Goal: Task Accomplishment & Management: Manage account settings

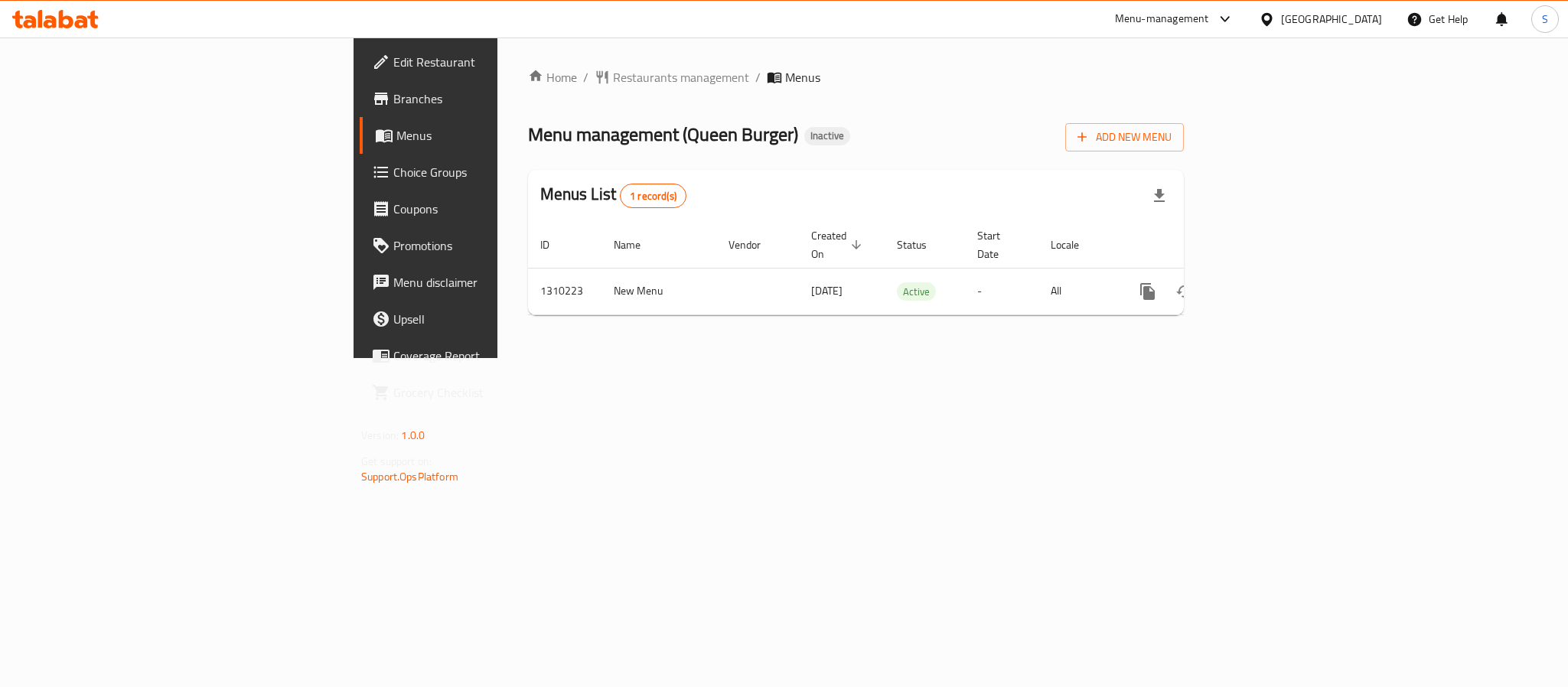
click at [623, 359] on div "Home / Restaurants management / Menus Menu management ( Queen Burger ) Inactive…" at bounding box center [857, 197] width 717 height 320
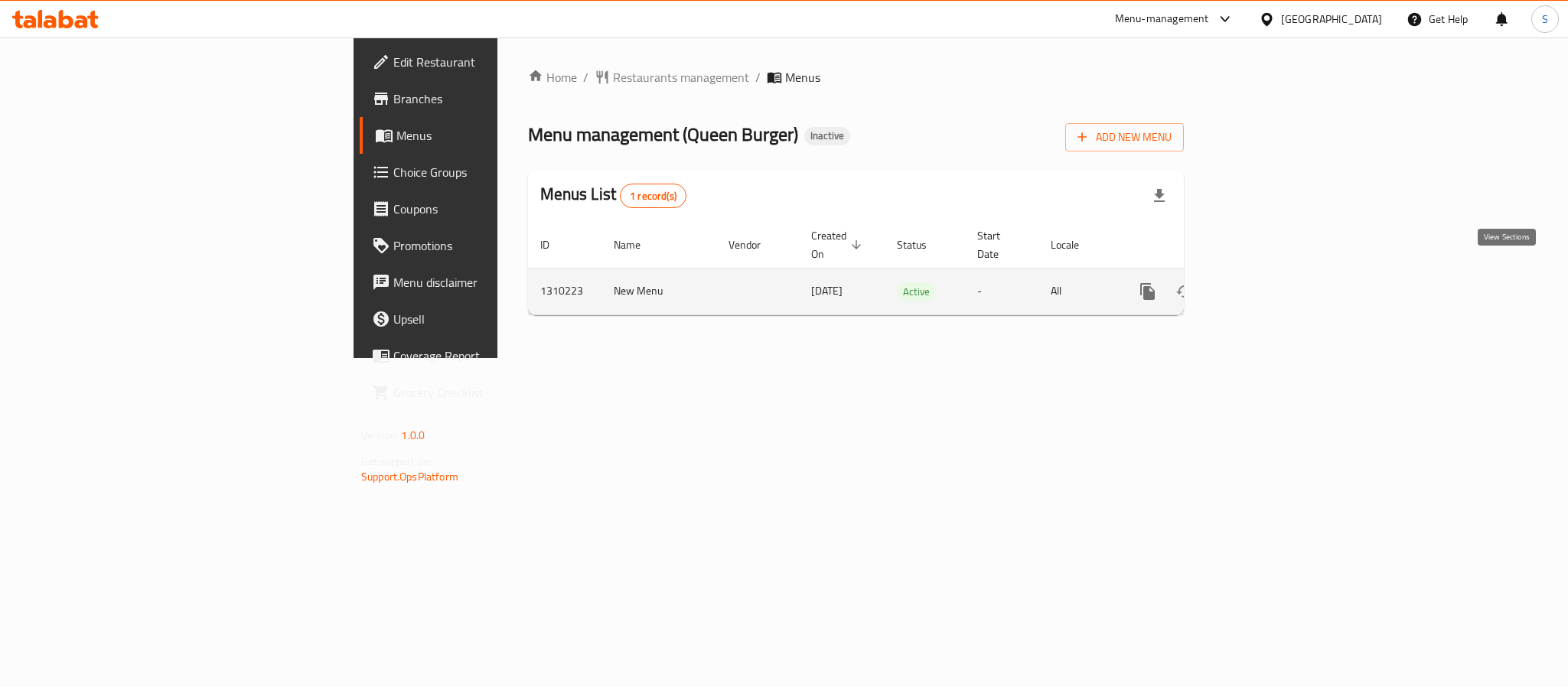
click at [1267, 282] on icon "enhanced table" at bounding box center [1258, 291] width 19 height 19
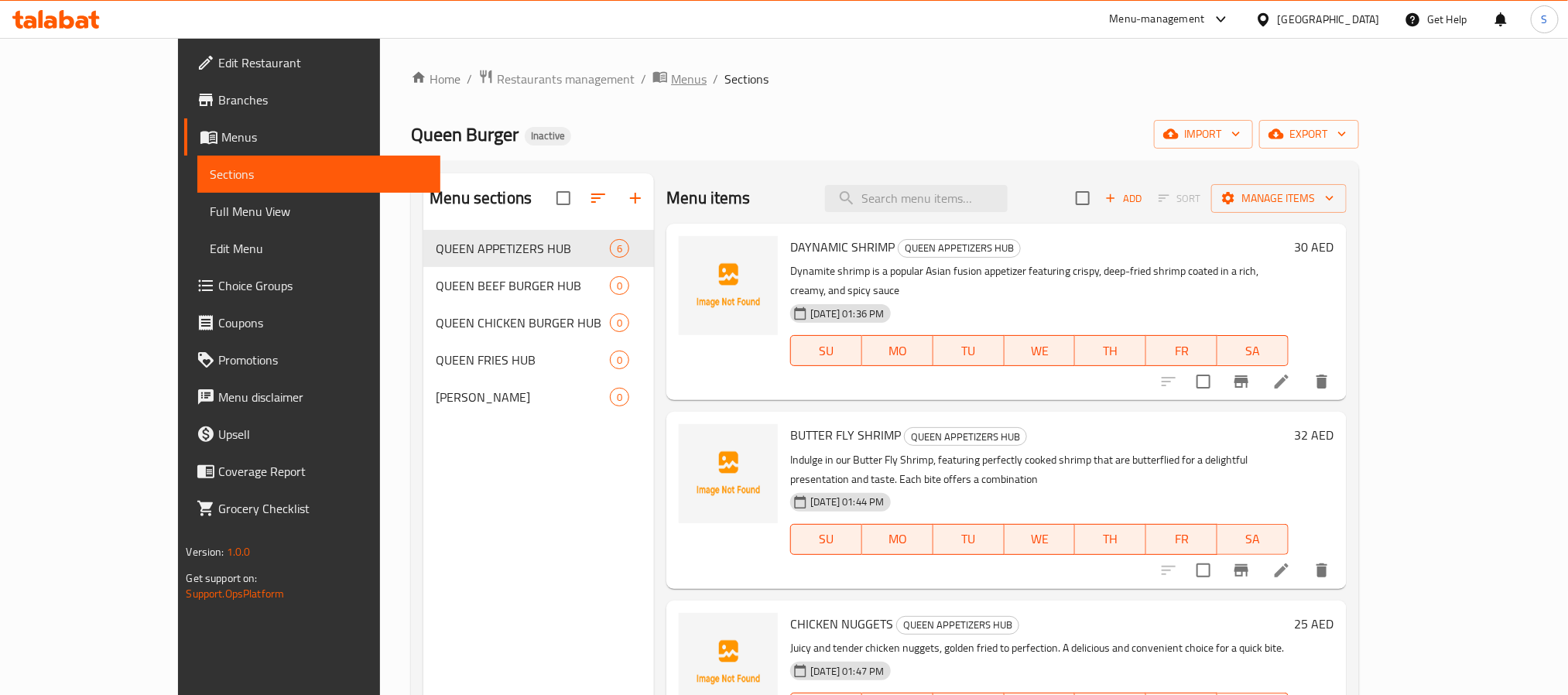
click at [671, 82] on span "Menus" at bounding box center [689, 78] width 36 height 19
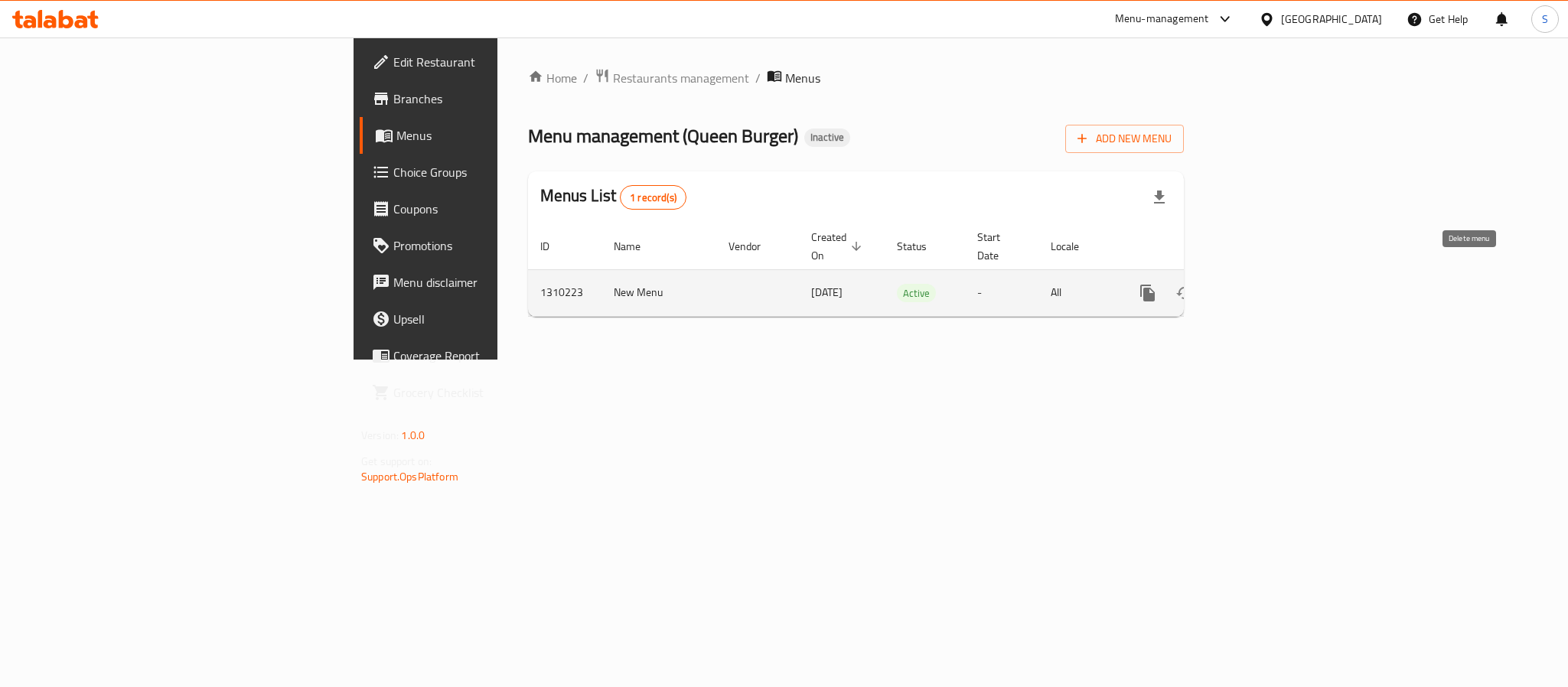
click at [1231, 284] on icon "enhanced table" at bounding box center [1221, 293] width 19 height 19
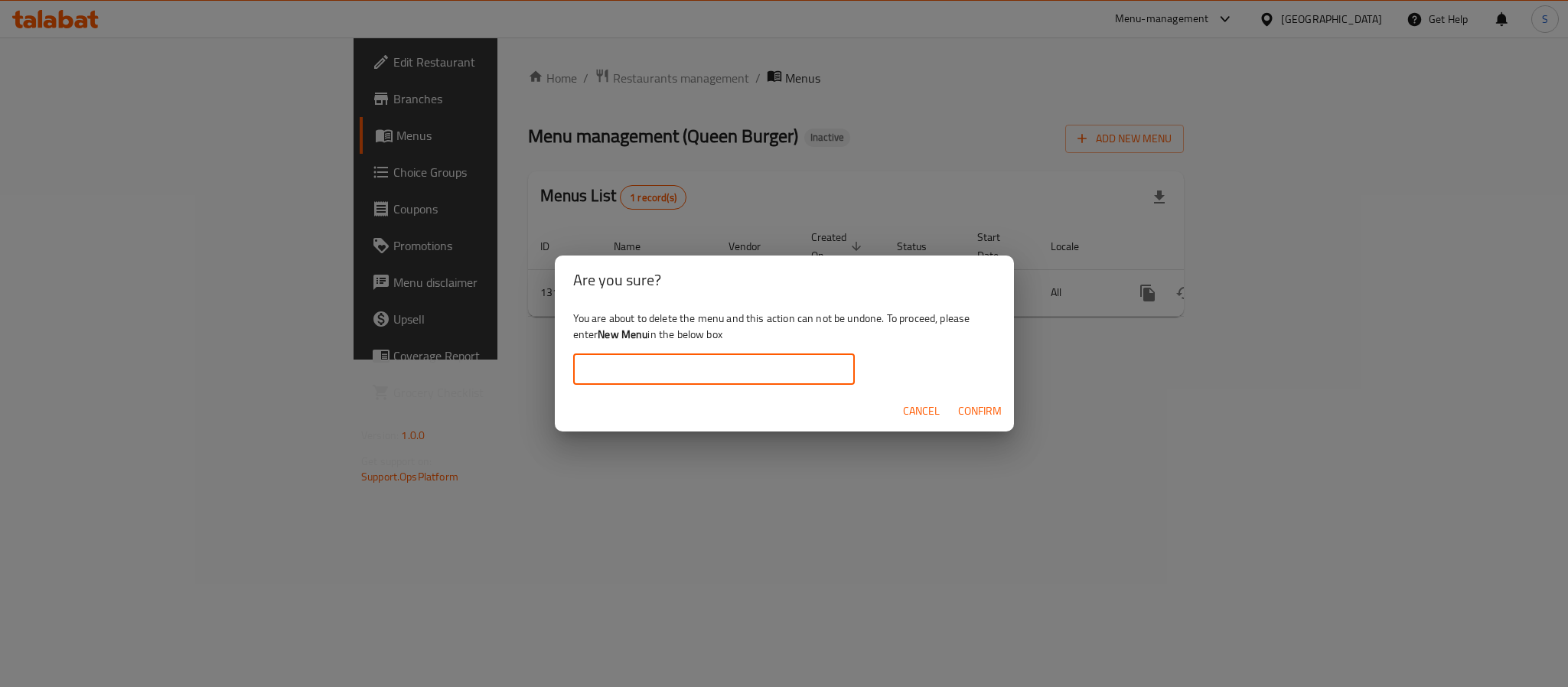
click at [719, 368] on input "text" at bounding box center [713, 369] width 281 height 30
type input "New Menu"
click at [956, 405] on button "Confirm" at bounding box center [980, 411] width 56 height 28
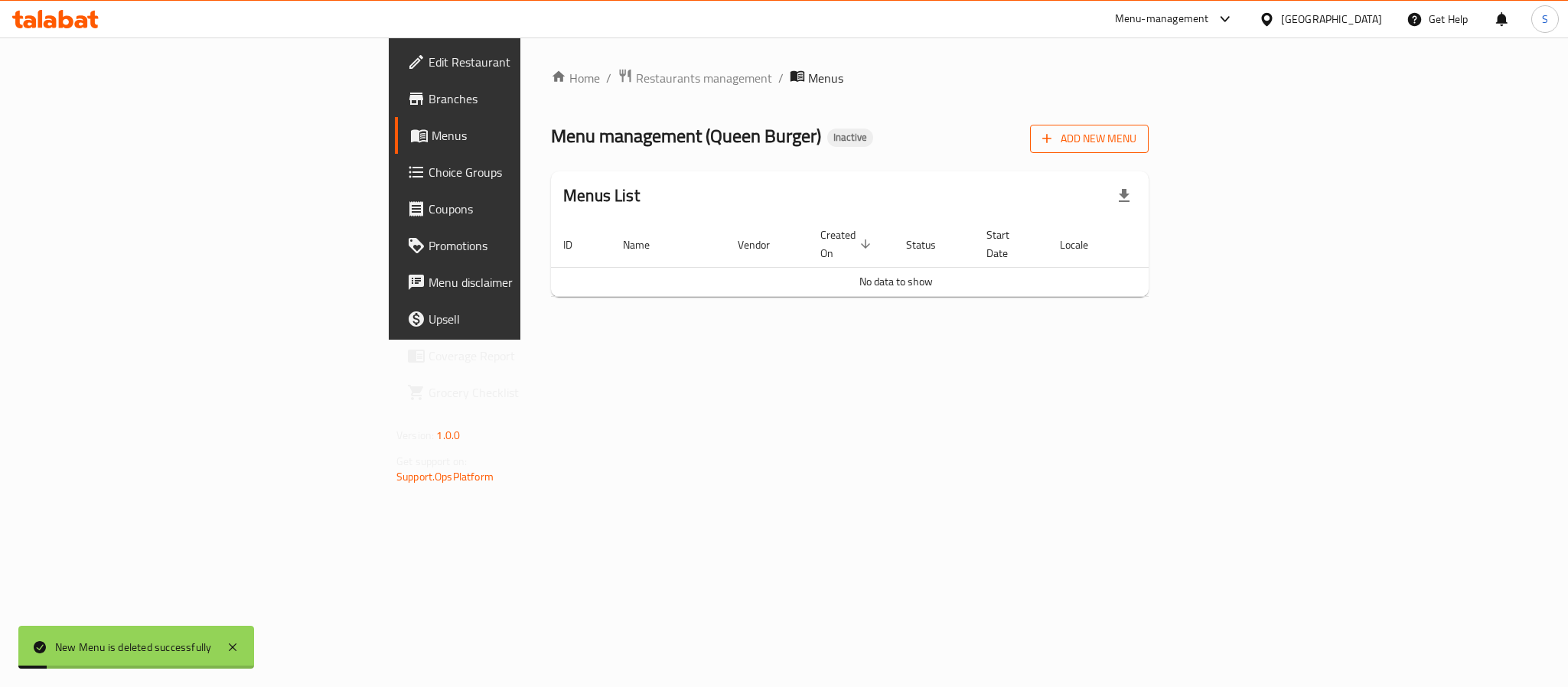
click at [1054, 131] on icon "button" at bounding box center [1048, 139] width 16 height 16
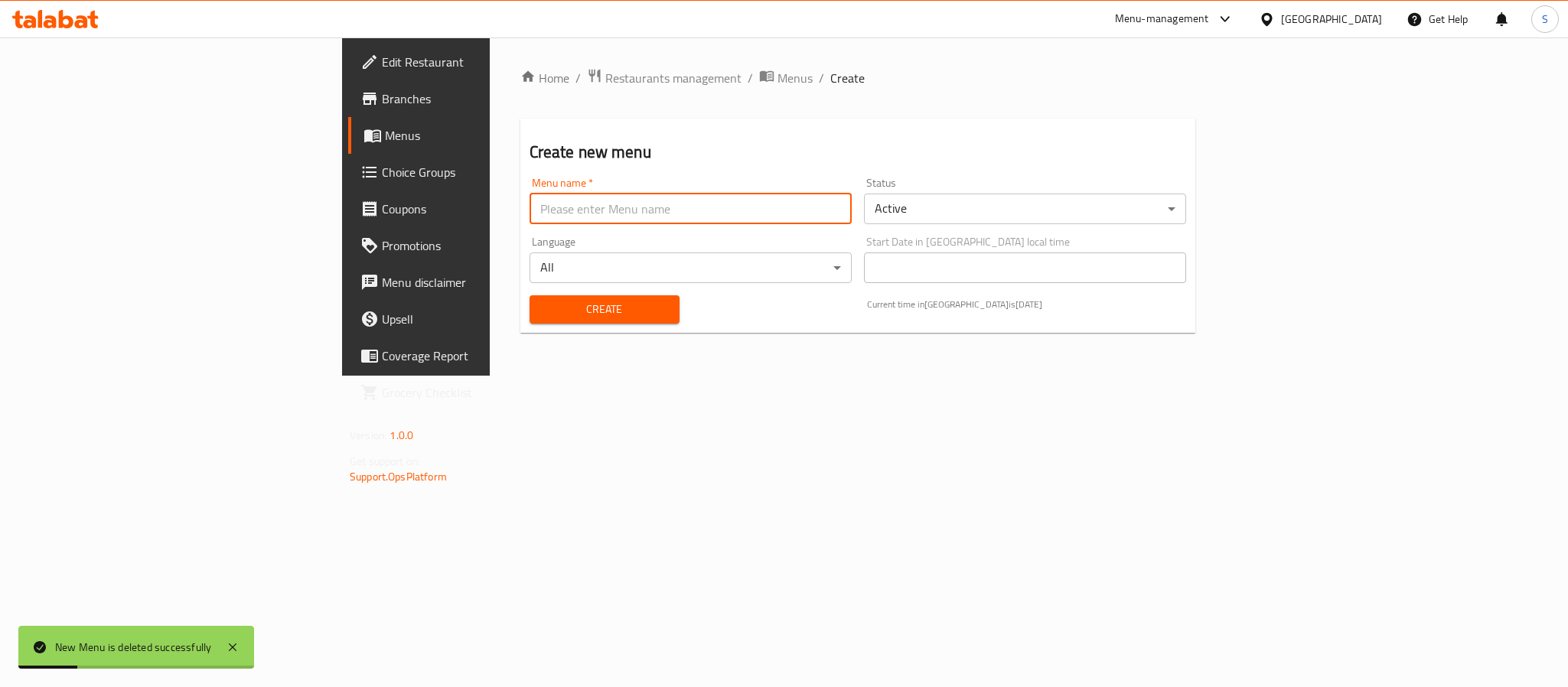
click at [649, 221] on input "text" at bounding box center [690, 209] width 322 height 30
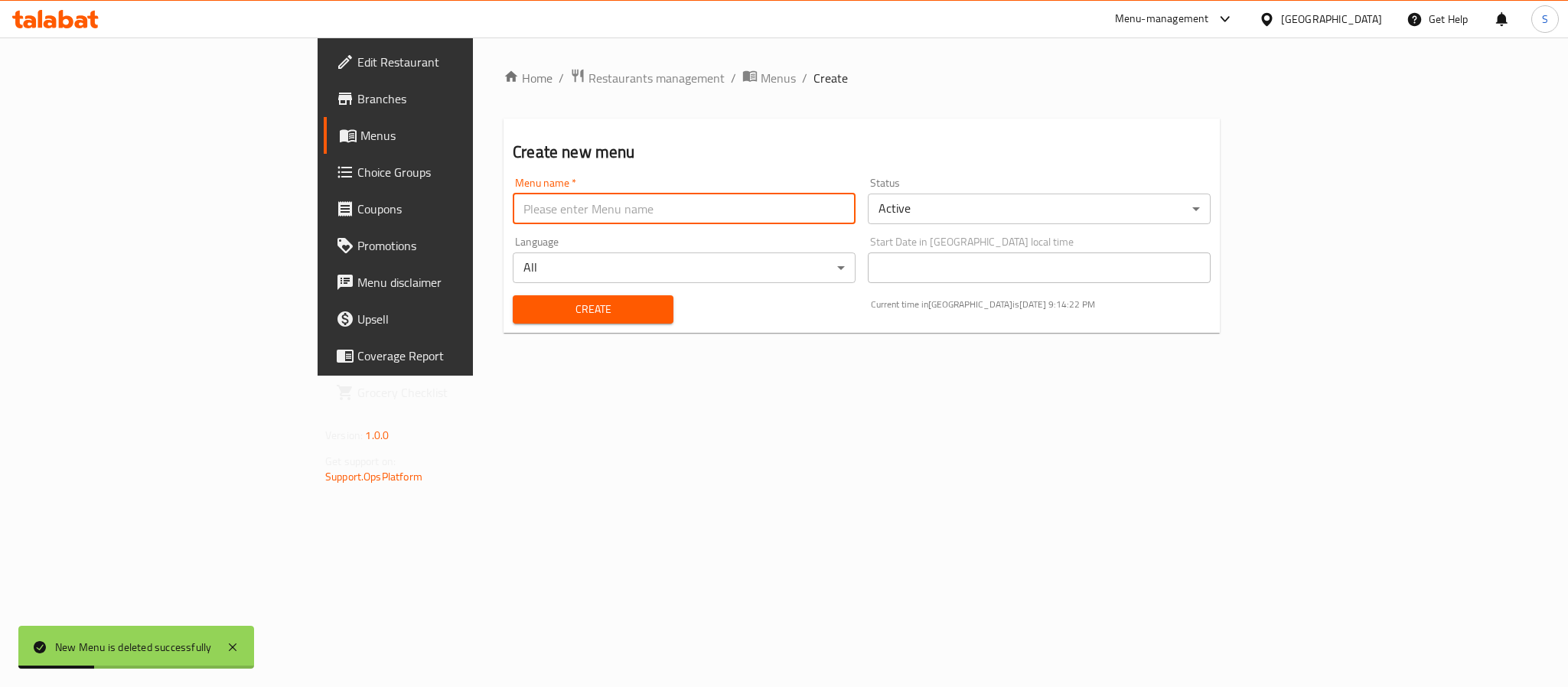
type input "New Menu"
click at [513, 319] on button "Create" at bounding box center [593, 309] width 161 height 28
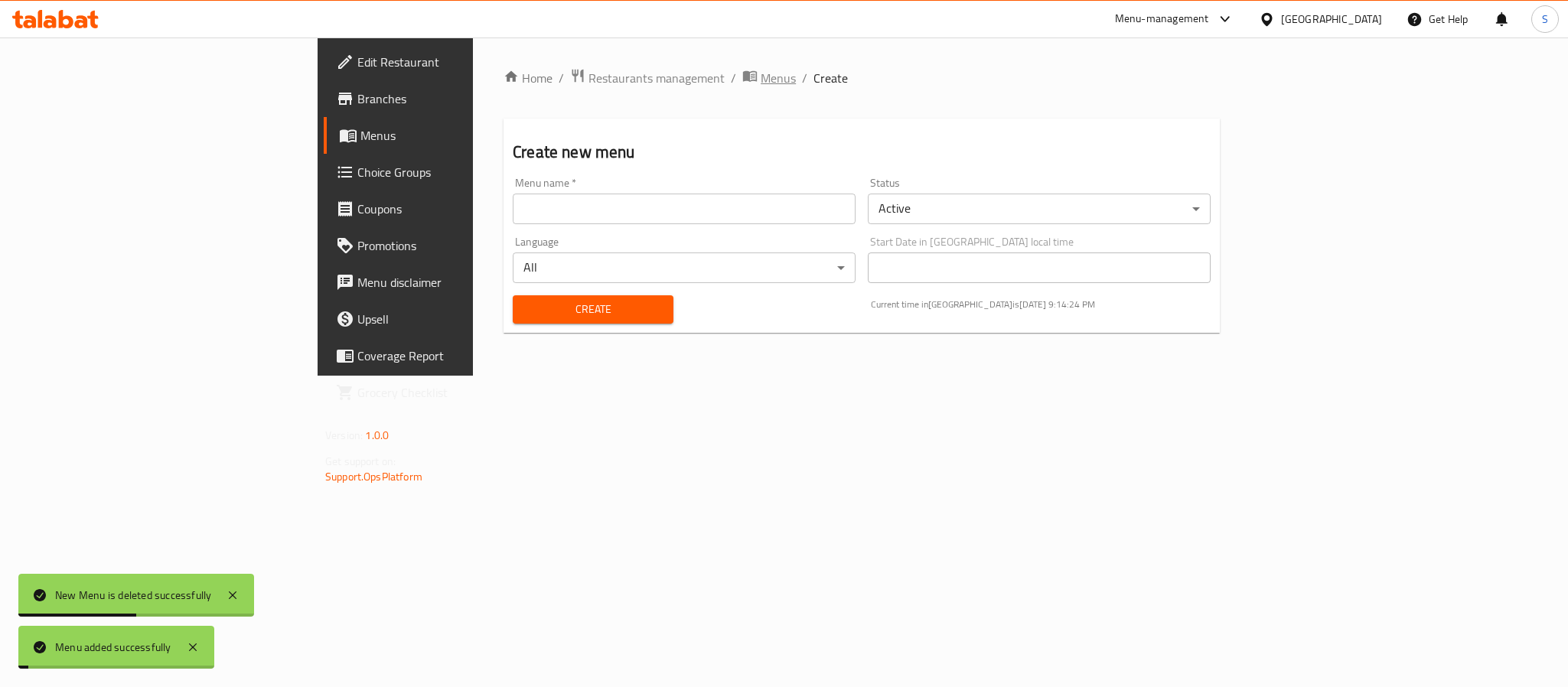
click at [760, 82] on span "Menus" at bounding box center [778, 77] width 35 height 19
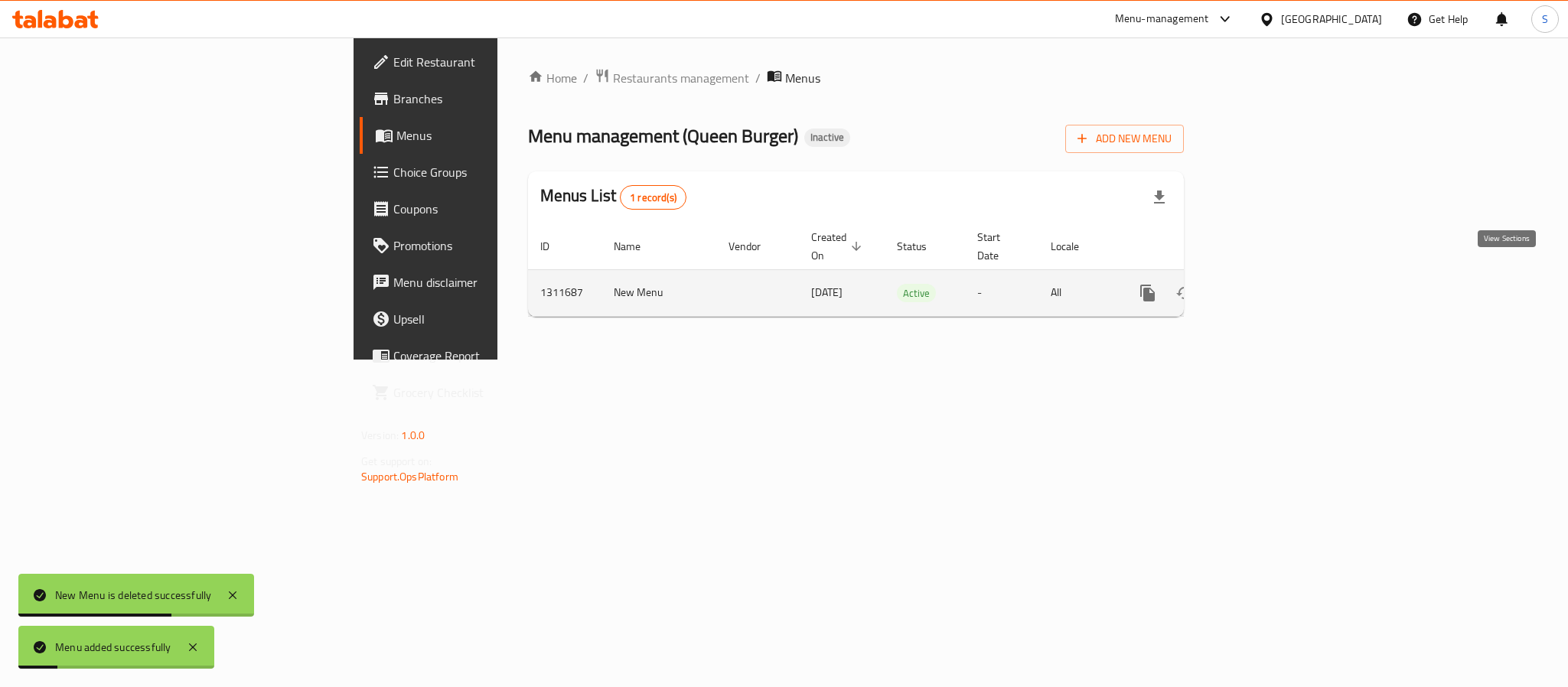
click at [1267, 284] on icon "enhanced table" at bounding box center [1258, 293] width 19 height 19
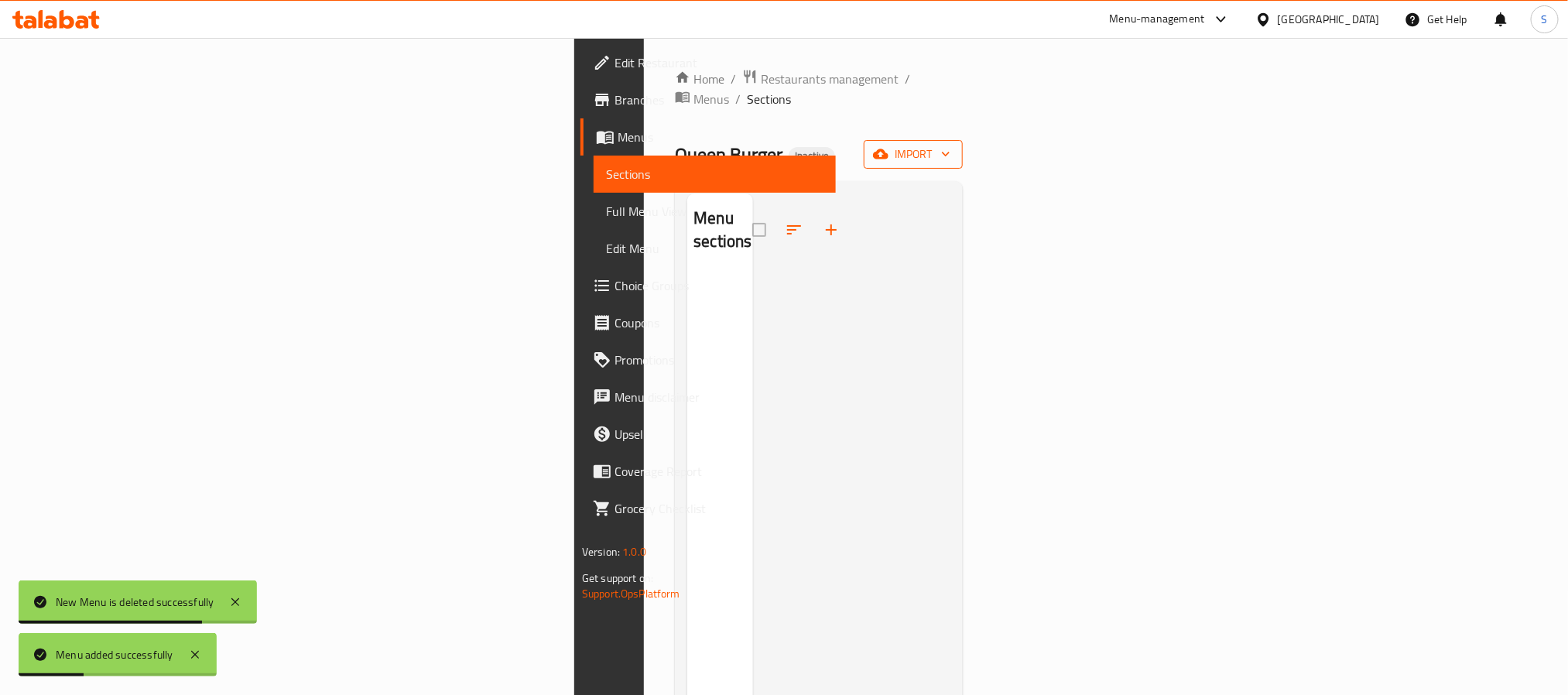
click at [889, 150] on icon "button" at bounding box center [881, 155] width 16 height 10
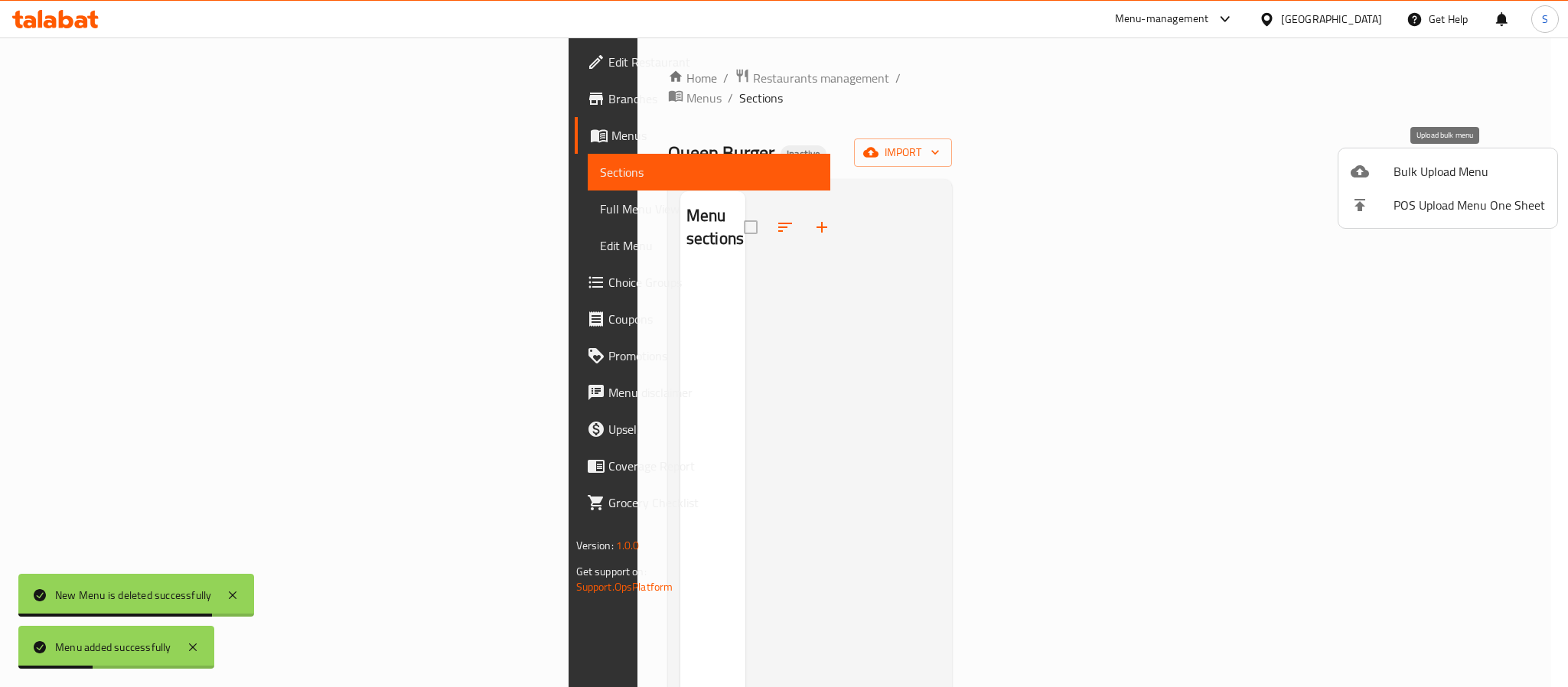
click at [1441, 171] on span "Bulk Upload Menu" at bounding box center [1469, 172] width 152 height 19
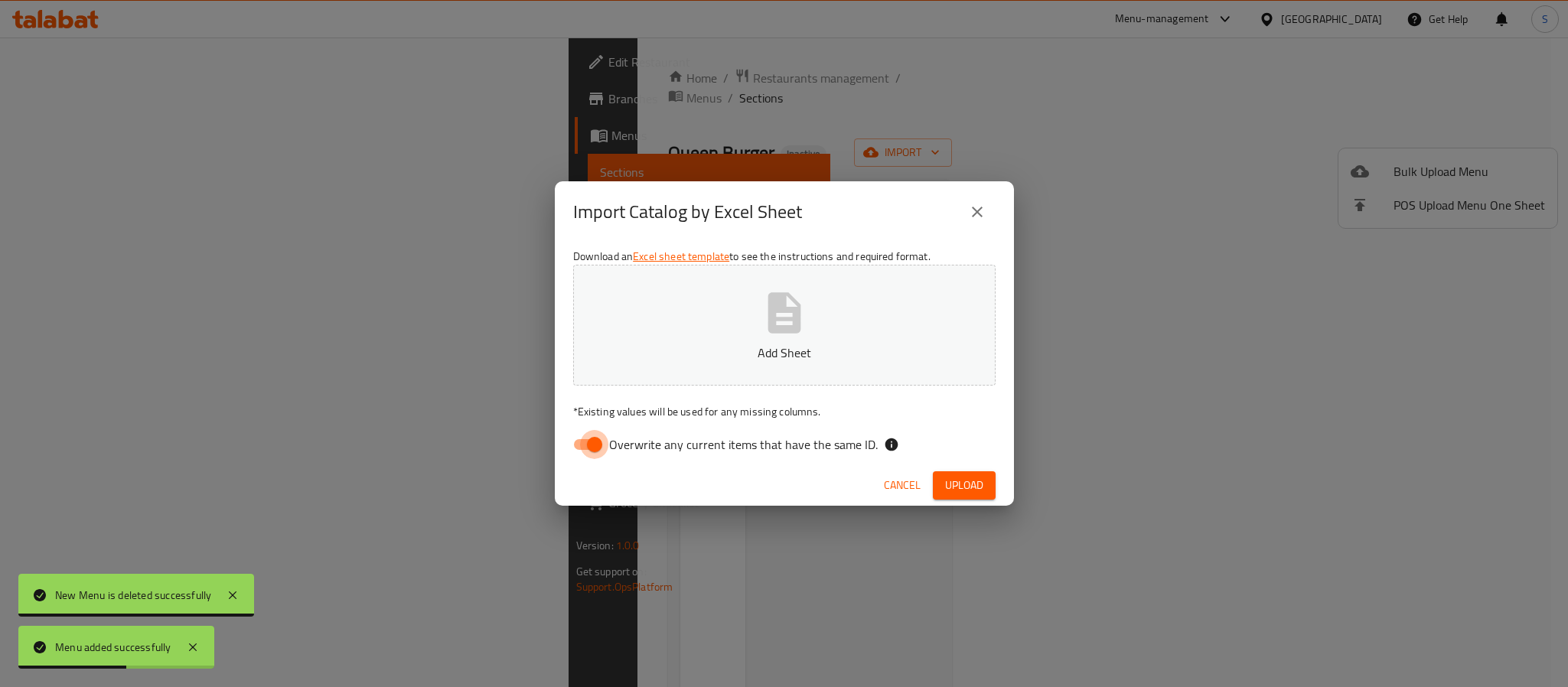
click at [589, 446] on input "Overwrite any current items that have the same ID." at bounding box center [594, 445] width 87 height 29
checkbox input "false"
click at [776, 330] on icon "button" at bounding box center [784, 312] width 33 height 40
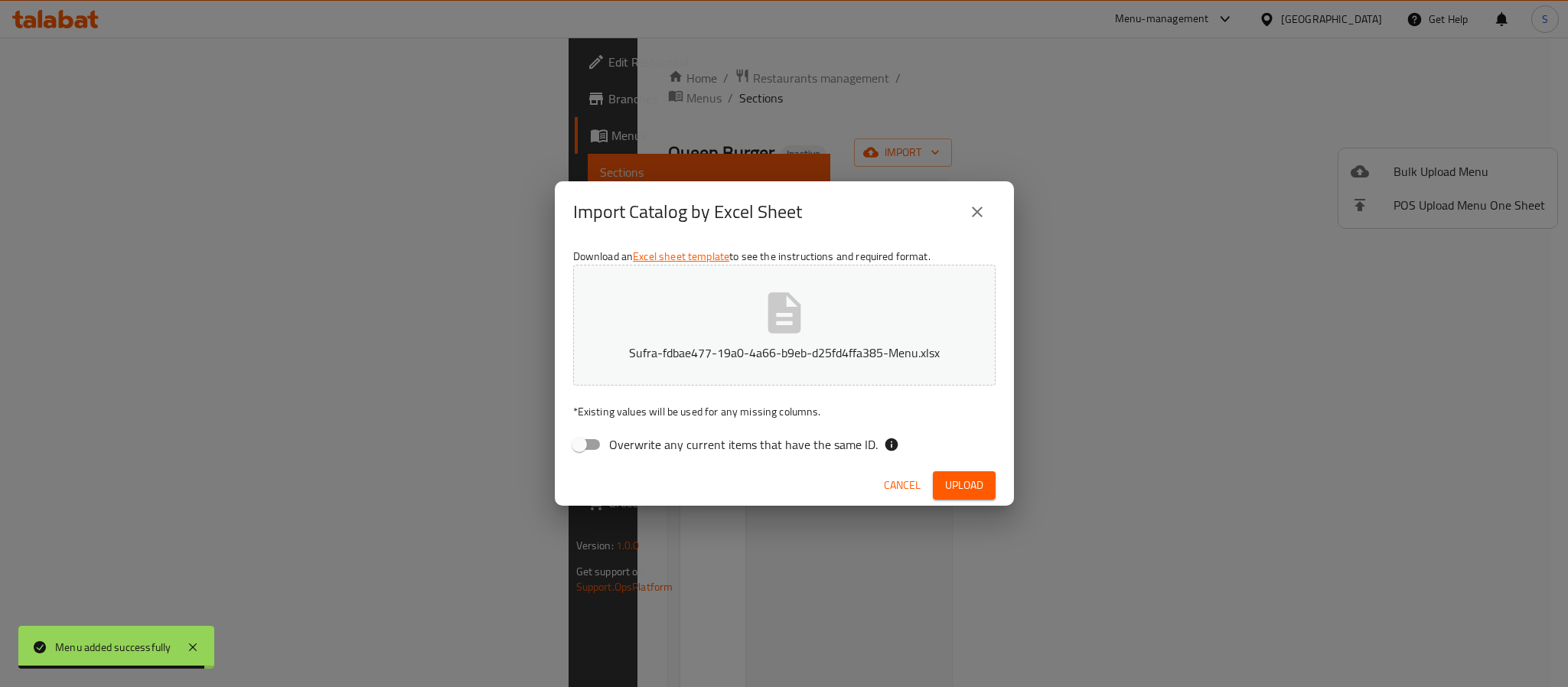
click at [931, 496] on div "Cancel Upload" at bounding box center [784, 485] width 460 height 40
click at [935, 492] on button "Upload" at bounding box center [964, 485] width 63 height 28
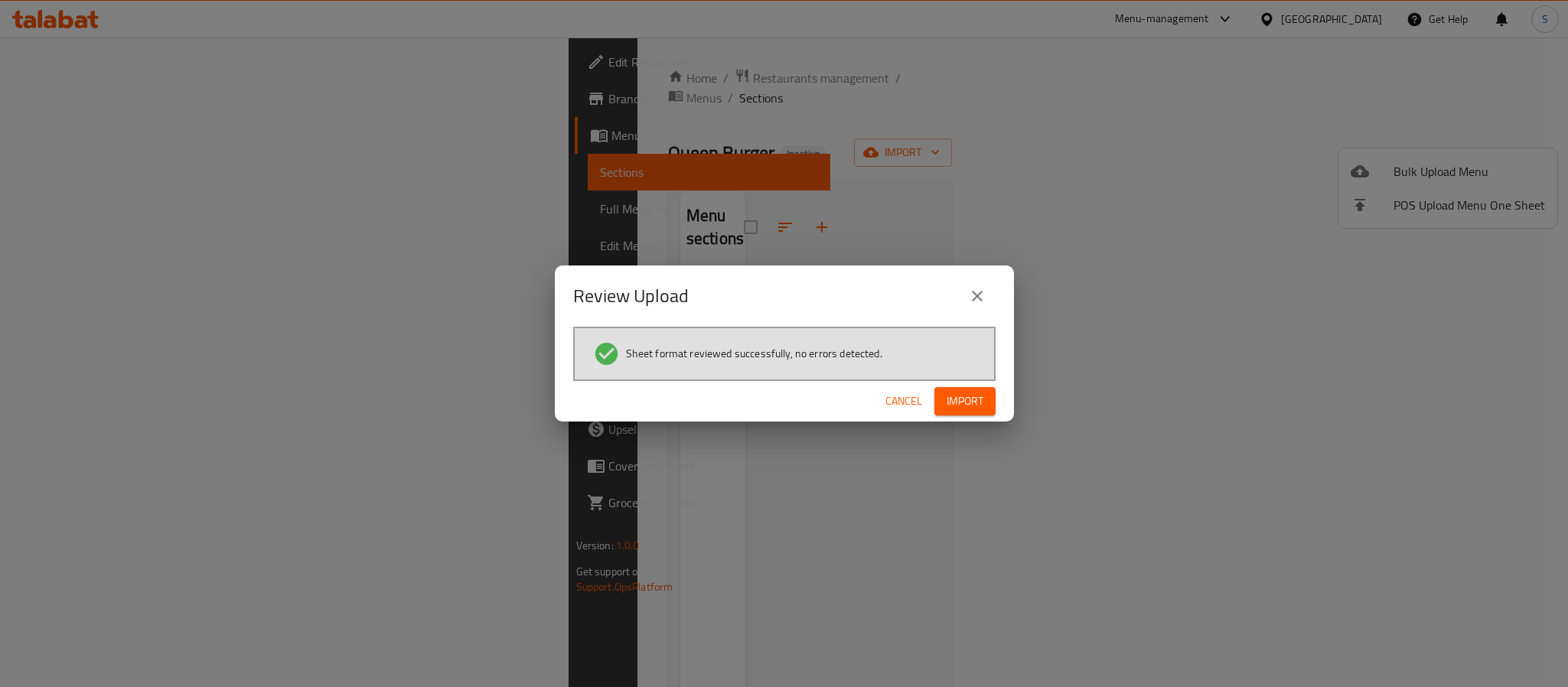
click at [971, 396] on span "Import" at bounding box center [964, 402] width 36 height 20
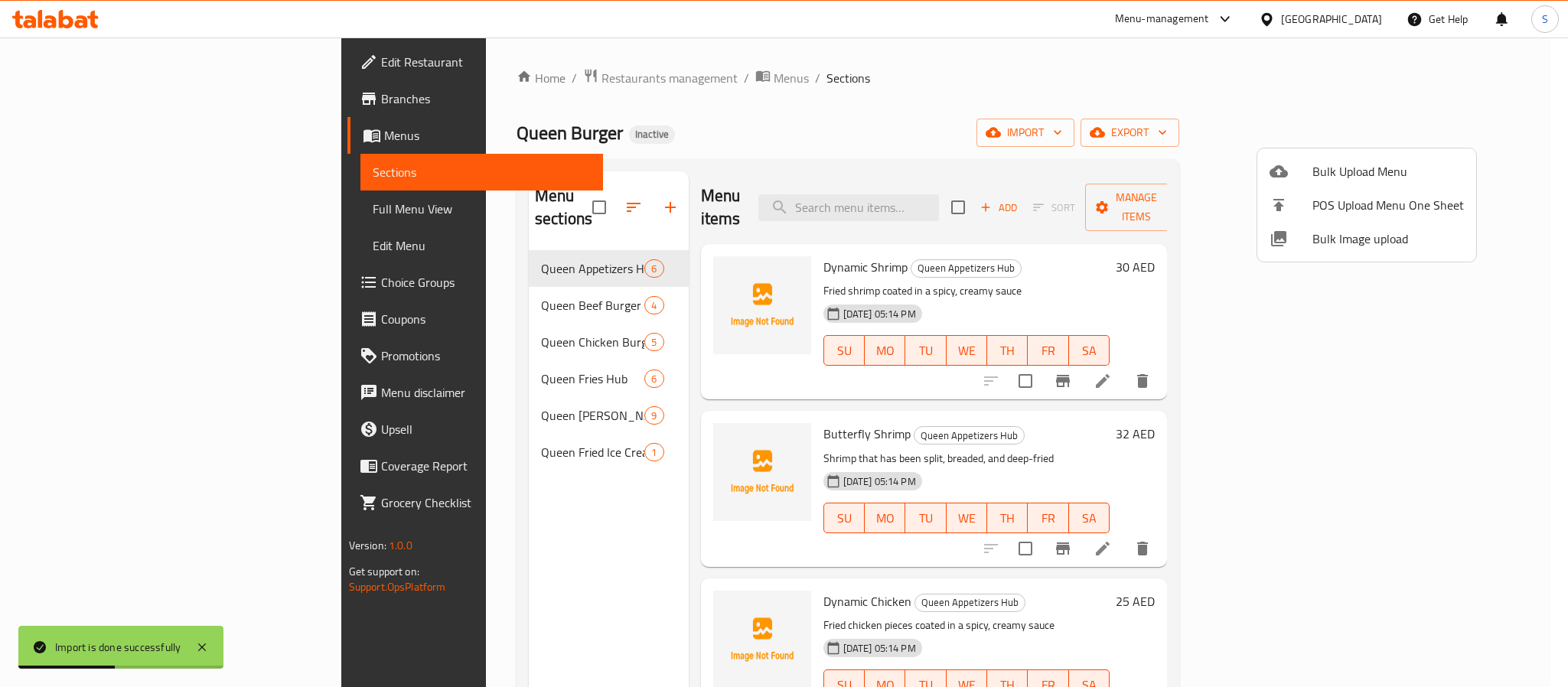
click at [652, 156] on div at bounding box center [784, 343] width 1568 height 687
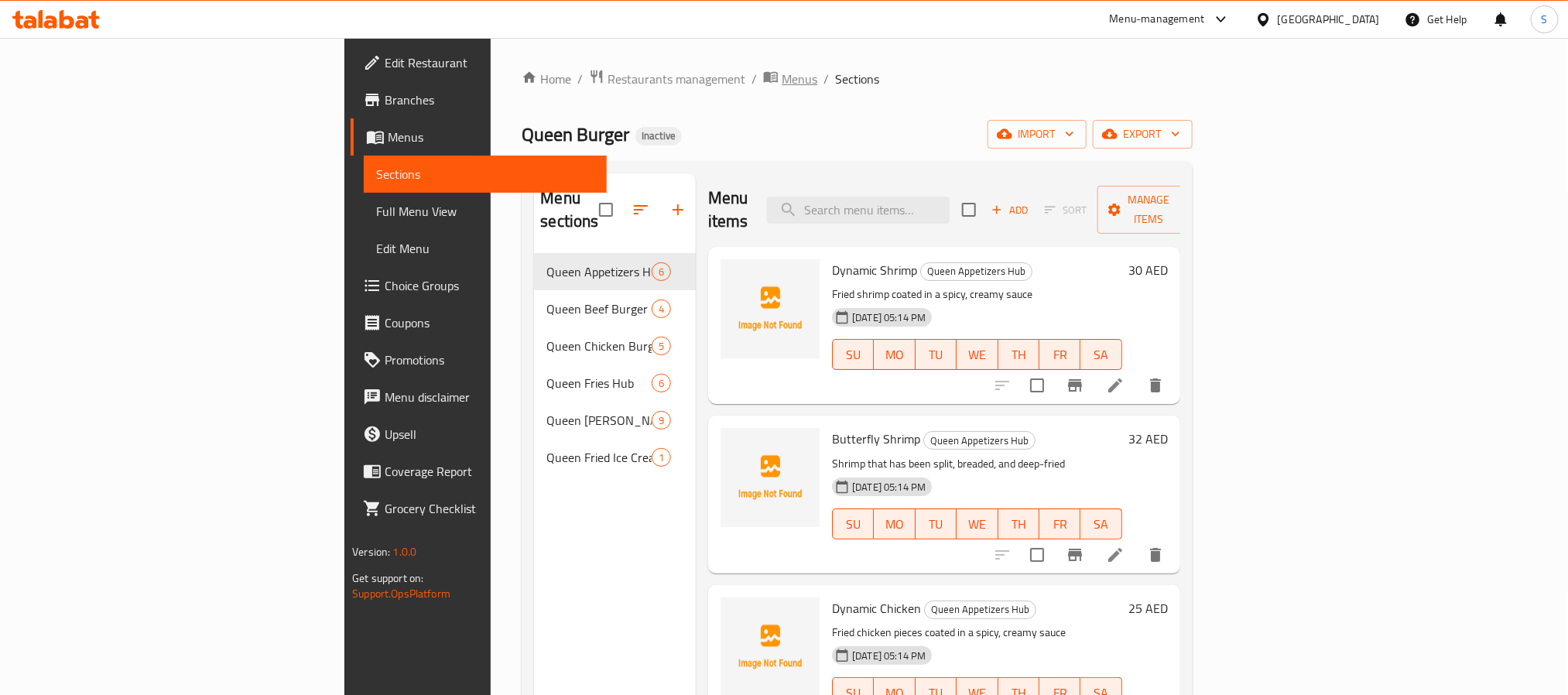
click at [782, 84] on span "Menus" at bounding box center [800, 78] width 36 height 19
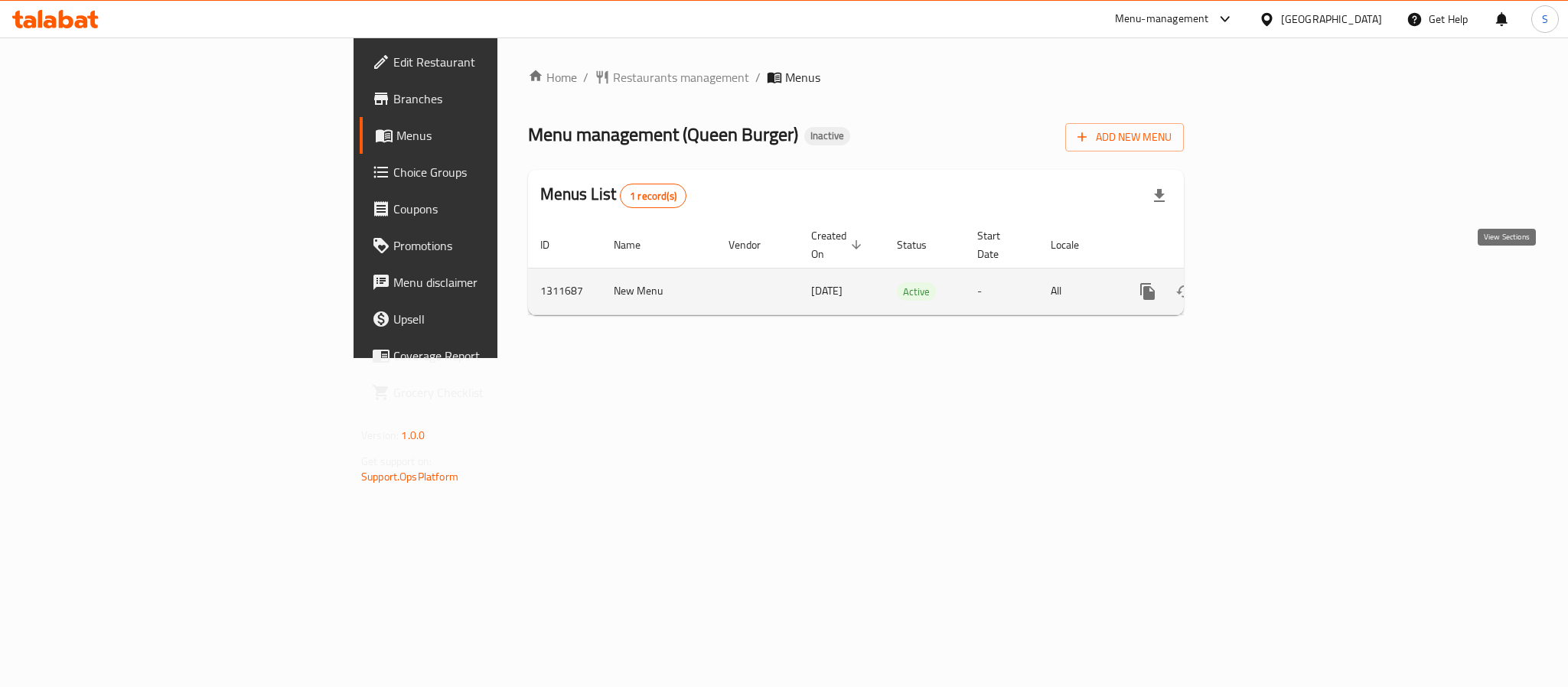
click at [1267, 283] on icon "enhanced table" at bounding box center [1258, 291] width 19 height 19
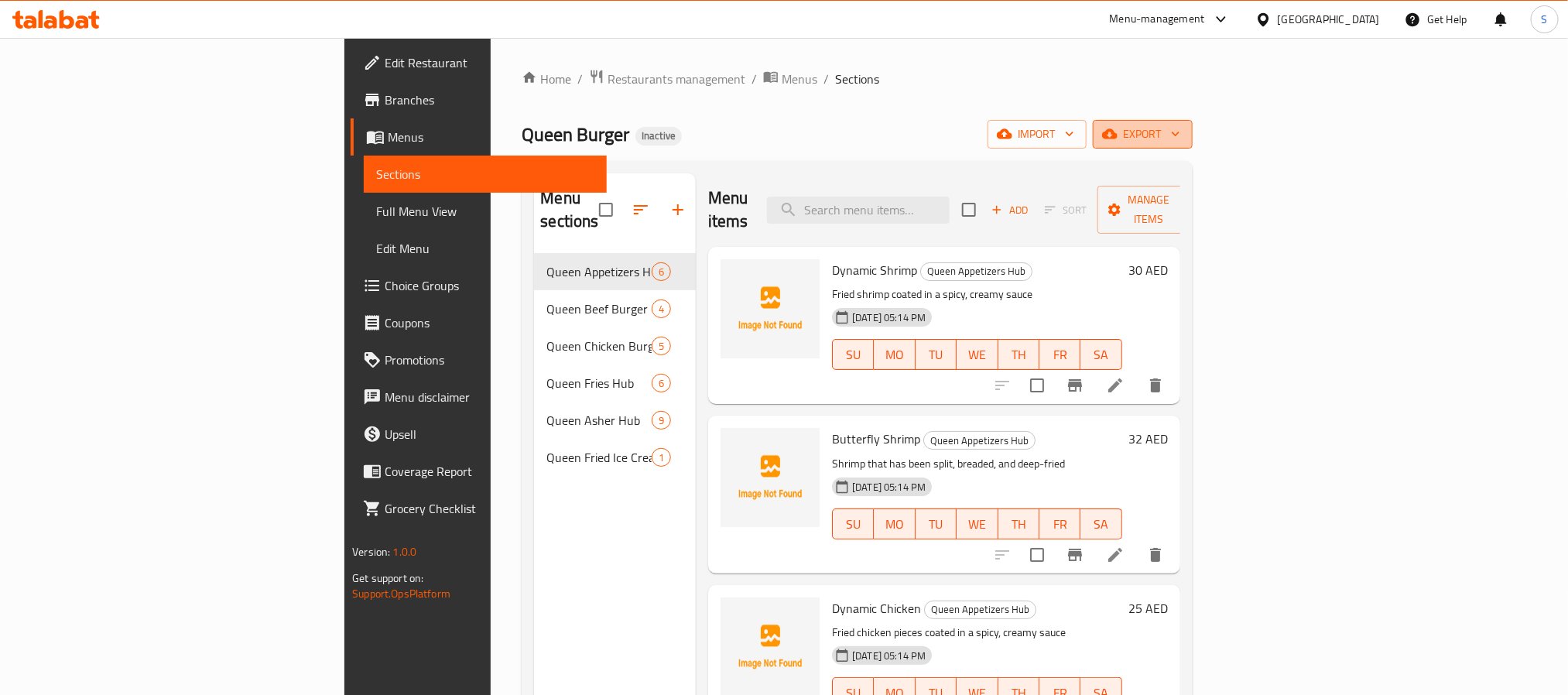
click at [1118, 129] on icon "button" at bounding box center [1110, 134] width 16 height 16
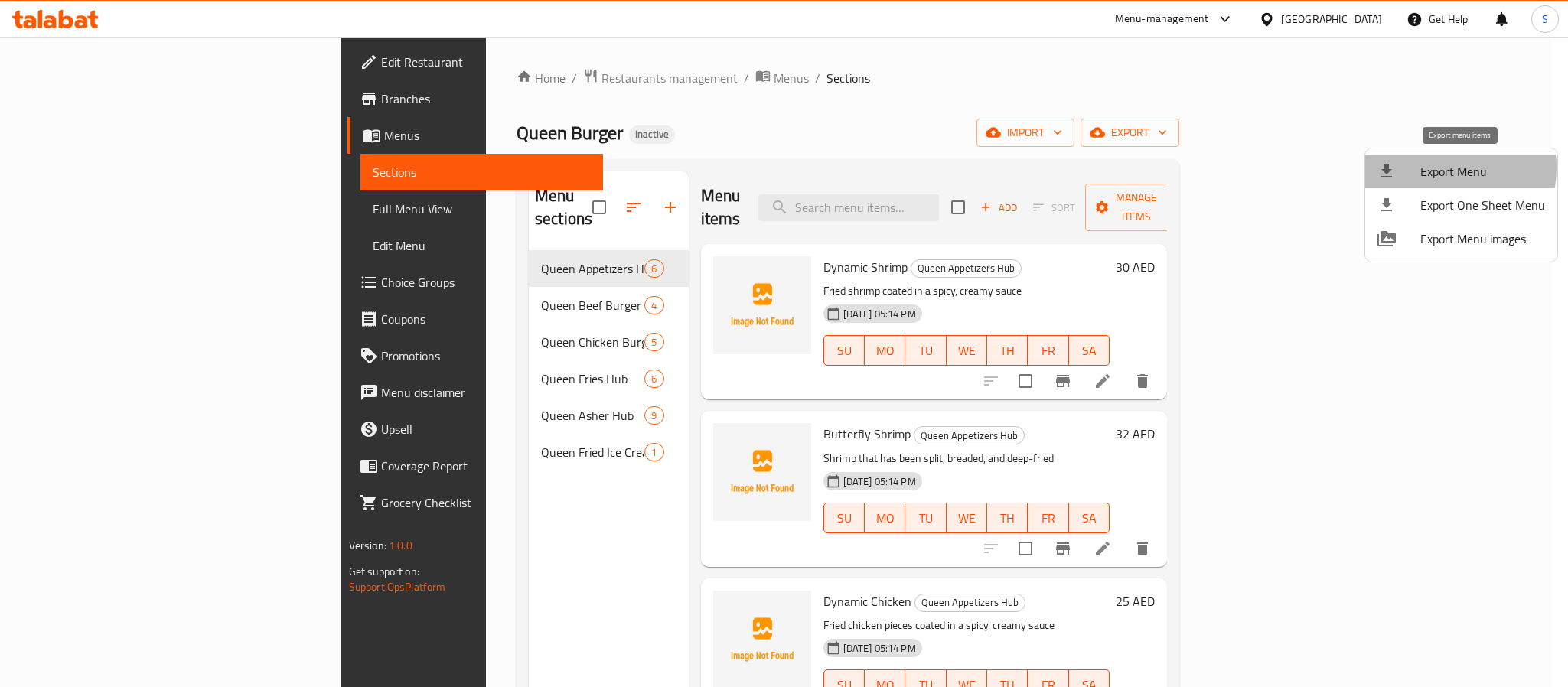
click at [1440, 169] on span "Export Menu" at bounding box center [1483, 172] width 124 height 19
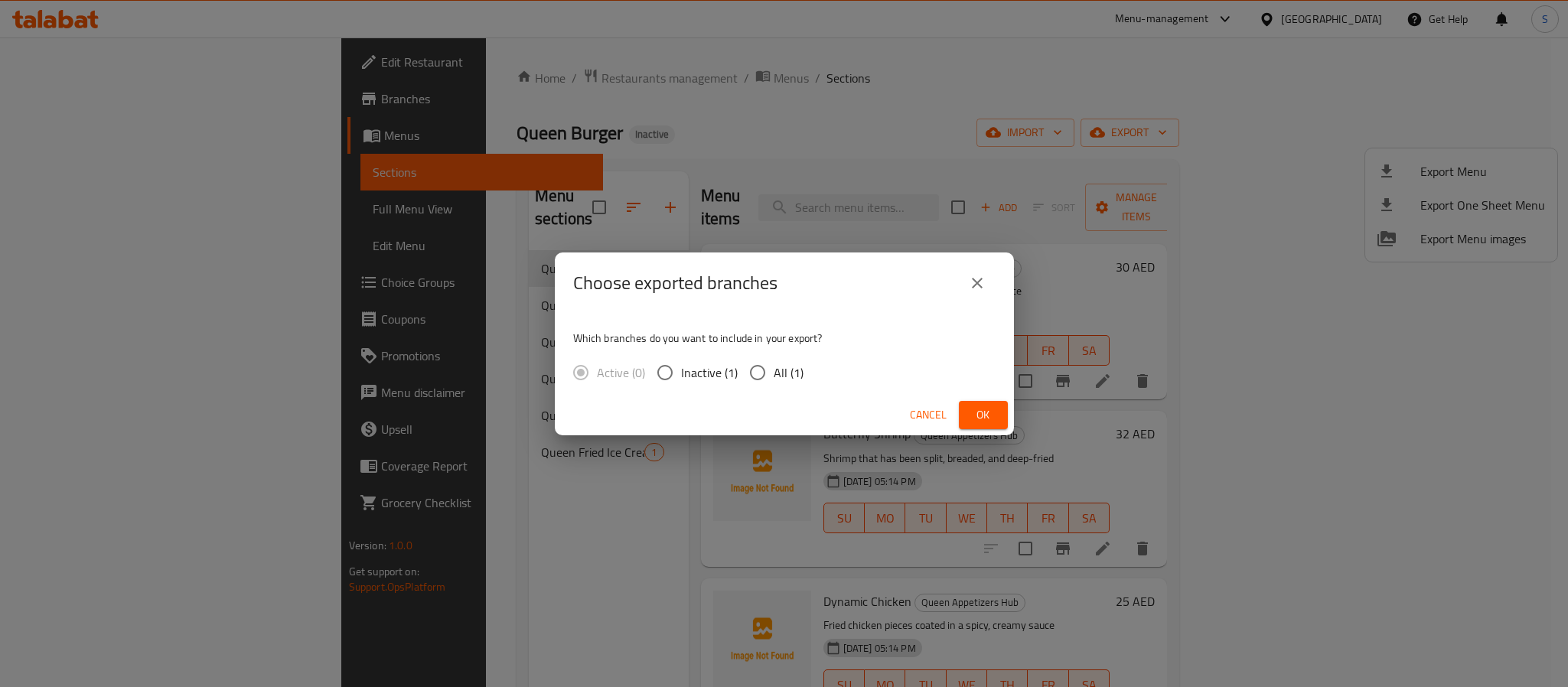
click at [754, 376] on input "All (1)" at bounding box center [758, 372] width 32 height 32
radio input "true"
click at [972, 417] on span "Ok" at bounding box center [983, 416] width 24 height 20
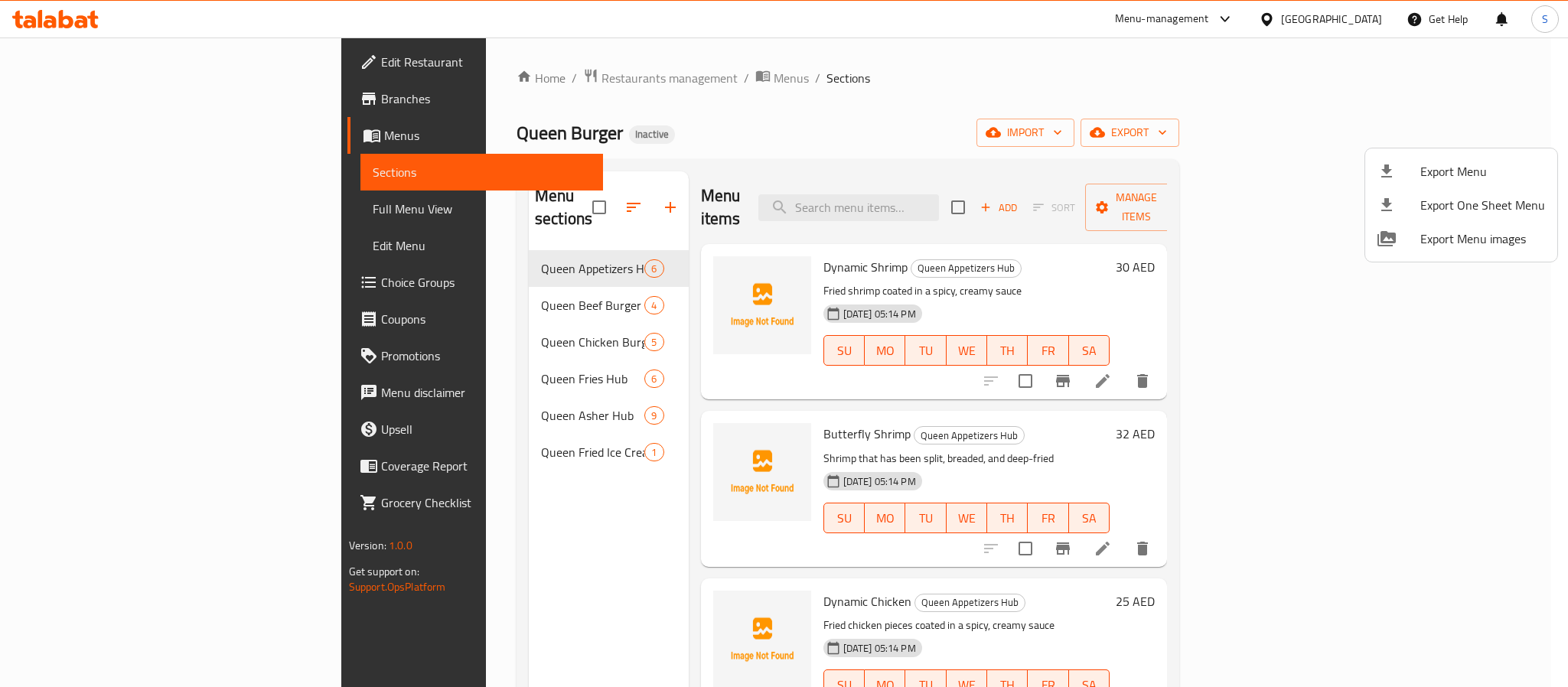
drag, startPoint x: 825, startPoint y: 145, endPoint x: 108, endPoint y: 209, distance: 719.9
click at [825, 145] on div at bounding box center [784, 343] width 1568 height 687
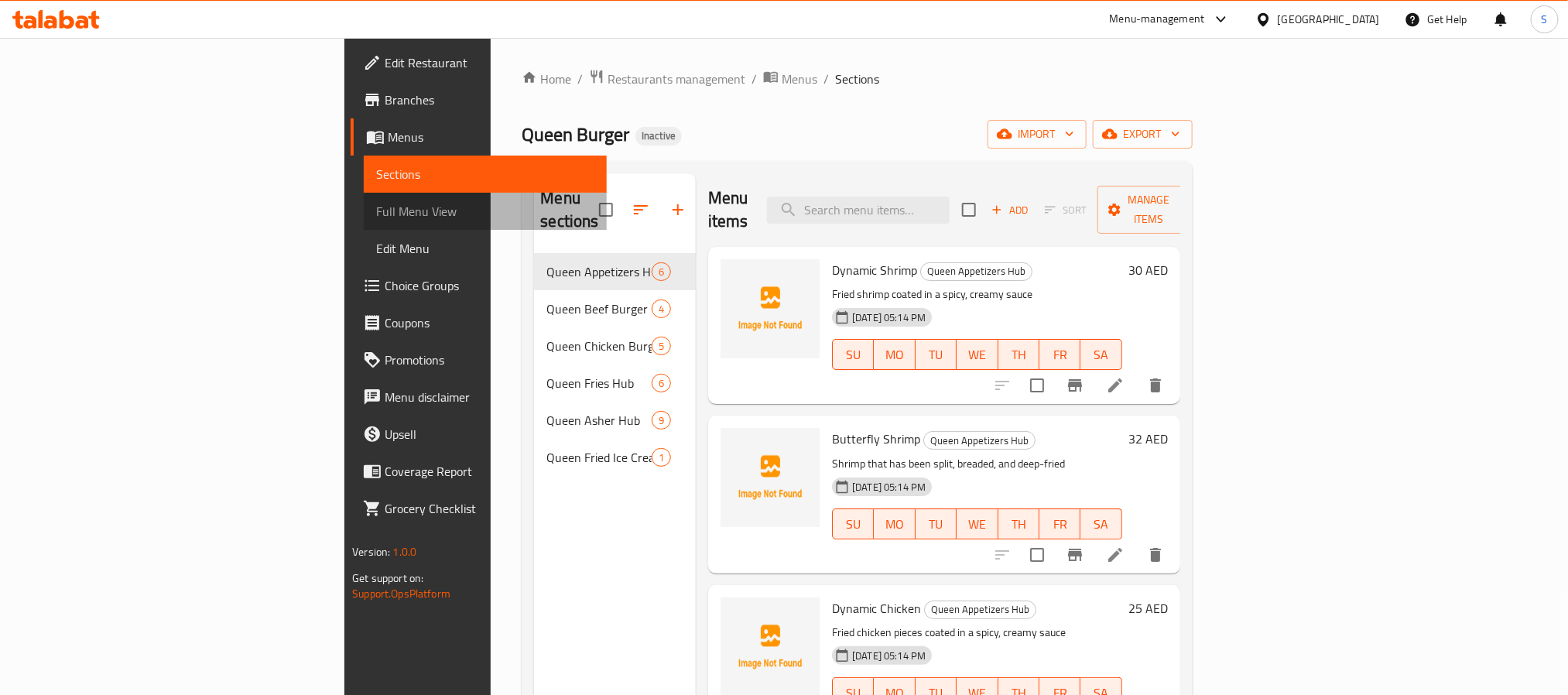
click at [377, 209] on span "Full Menu View" at bounding box center [485, 211] width 217 height 19
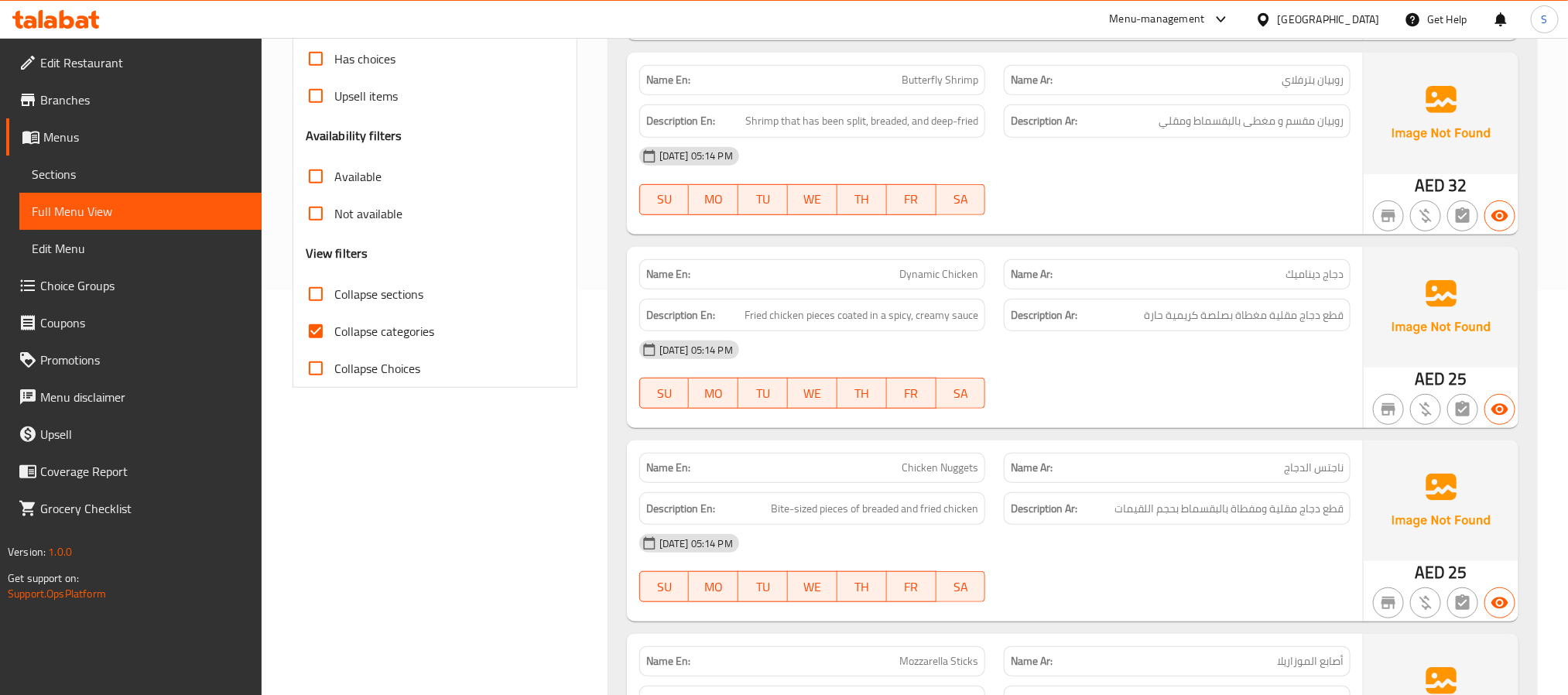
scroll to position [465, 0]
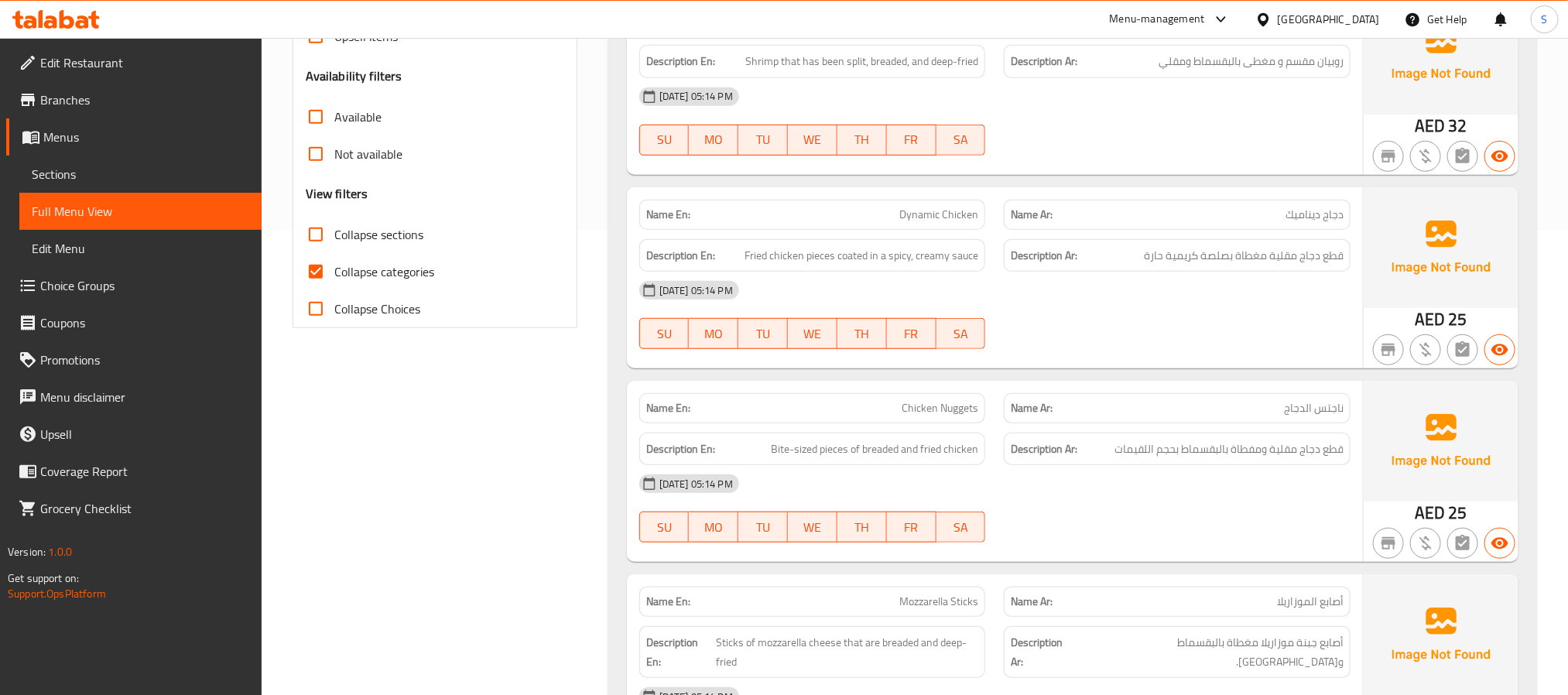
click at [331, 268] on input "Collapse categories" at bounding box center [315, 271] width 37 height 37
checkbox input "false"
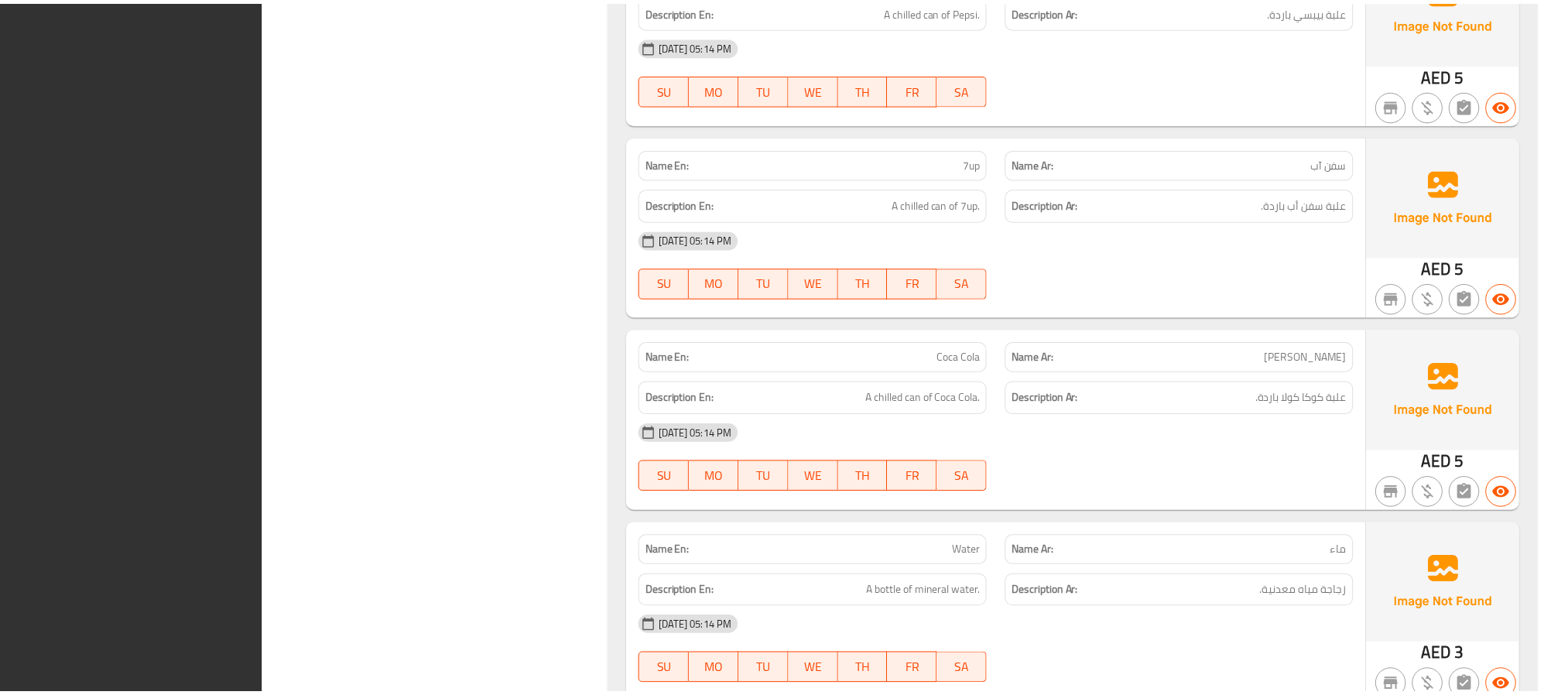
scroll to position [6295, 0]
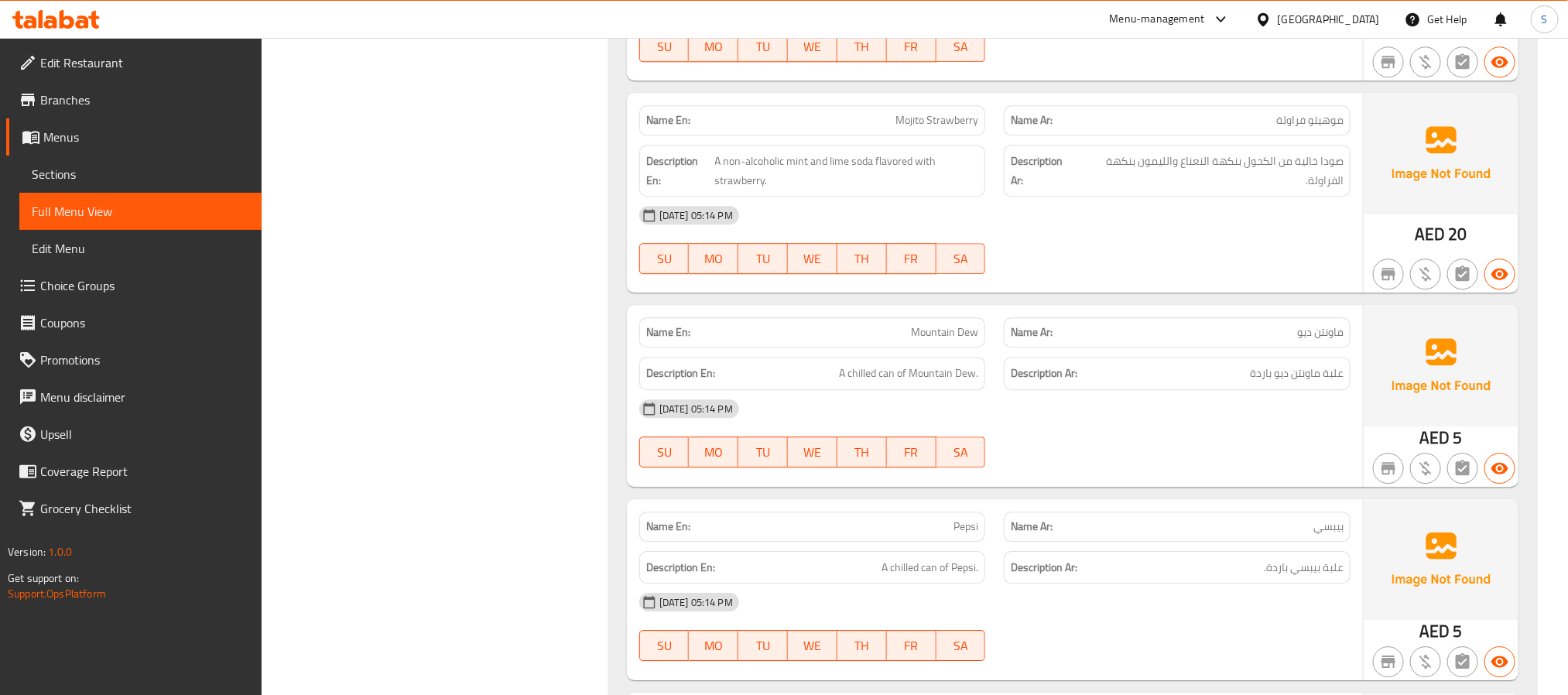
scroll to position [5365, 0]
